Goal: Find specific page/section

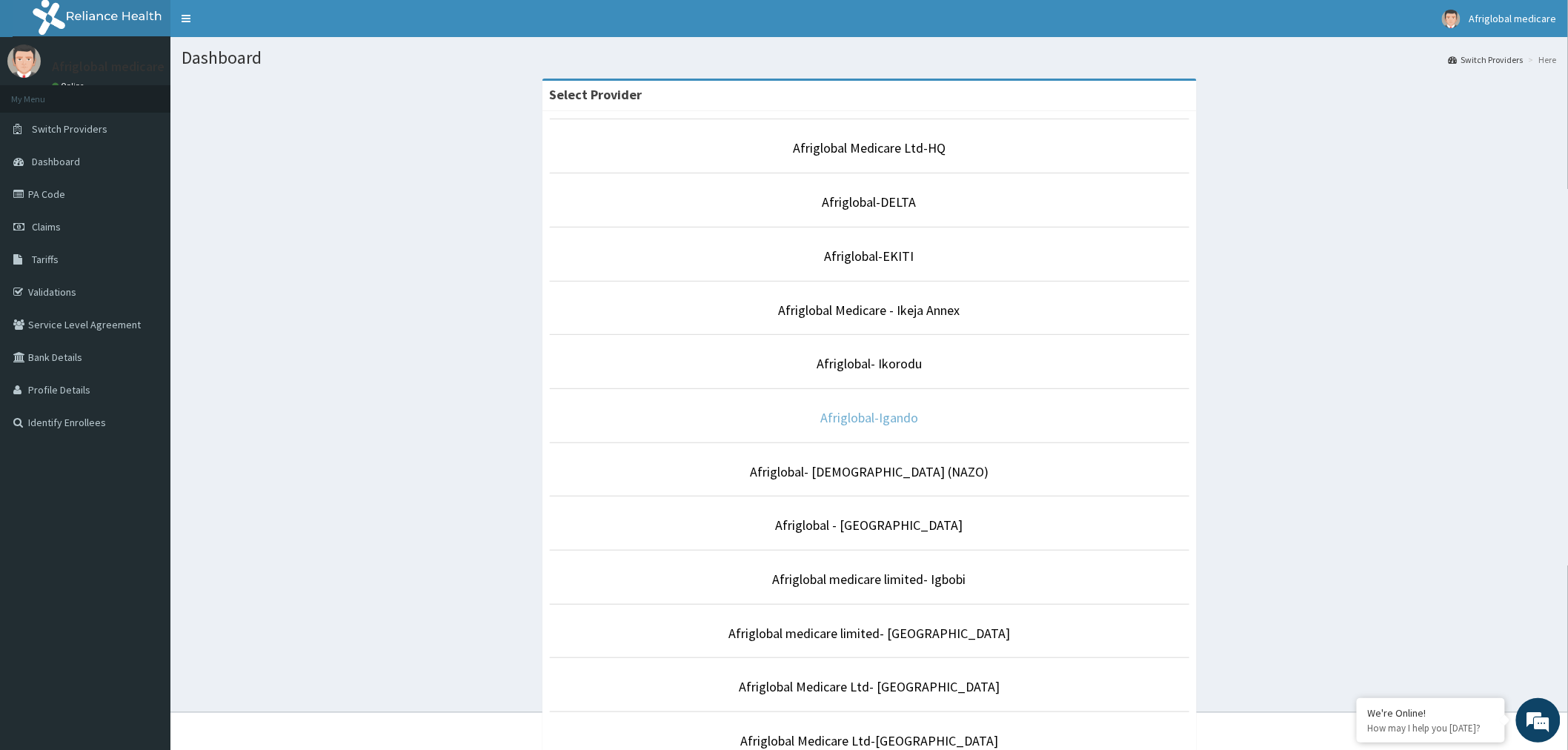
click at [895, 417] on link "Afriglobal-Igando" at bounding box center [869, 417] width 98 height 17
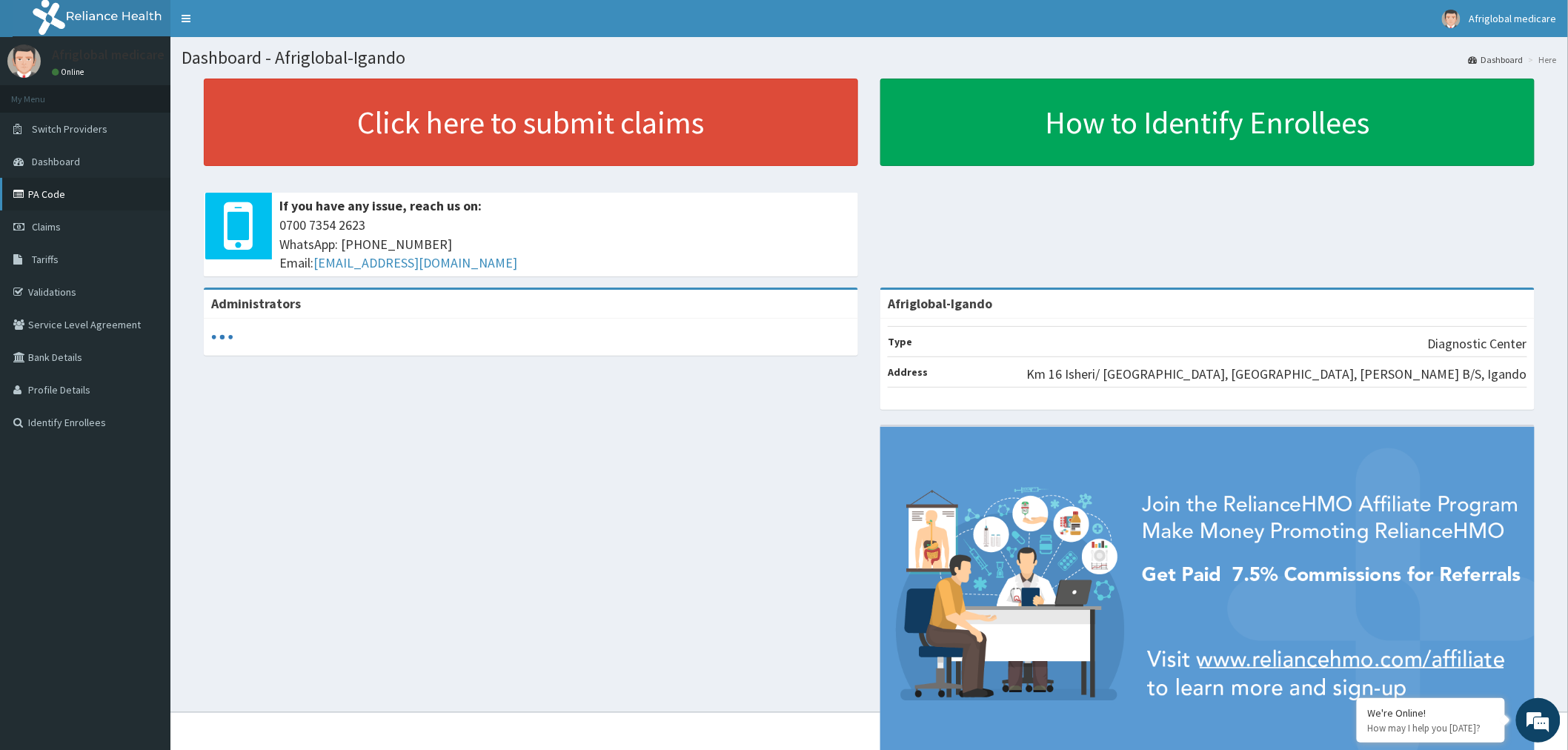
click at [42, 189] on link "PA Code" at bounding box center [85, 195] width 170 height 33
